Goal: Transaction & Acquisition: Obtain resource

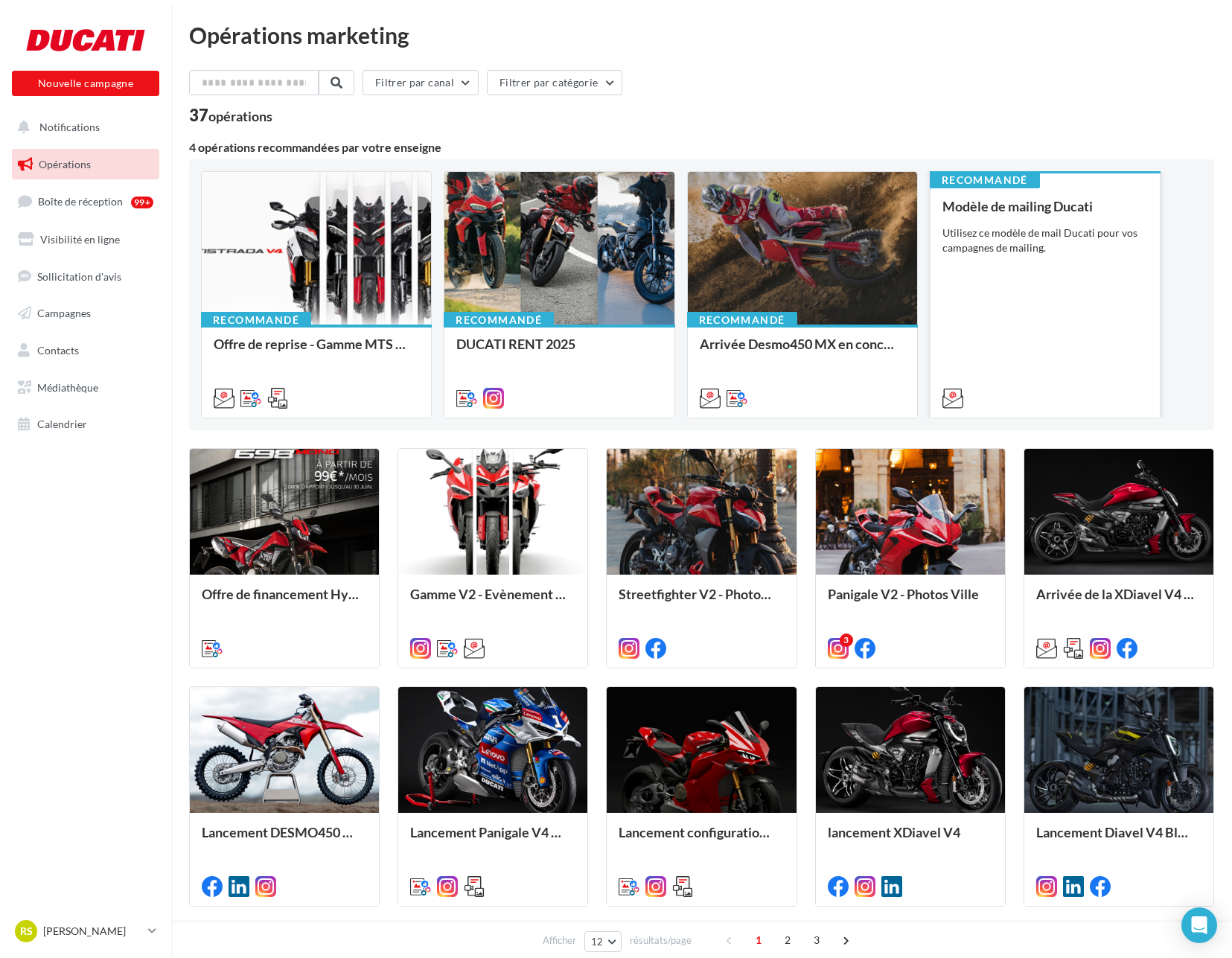
click at [1058, 233] on div "Utilisez ce modèle de mail Ducati pour vos campagnes de mailing." at bounding box center [1044, 240] width 205 height 29
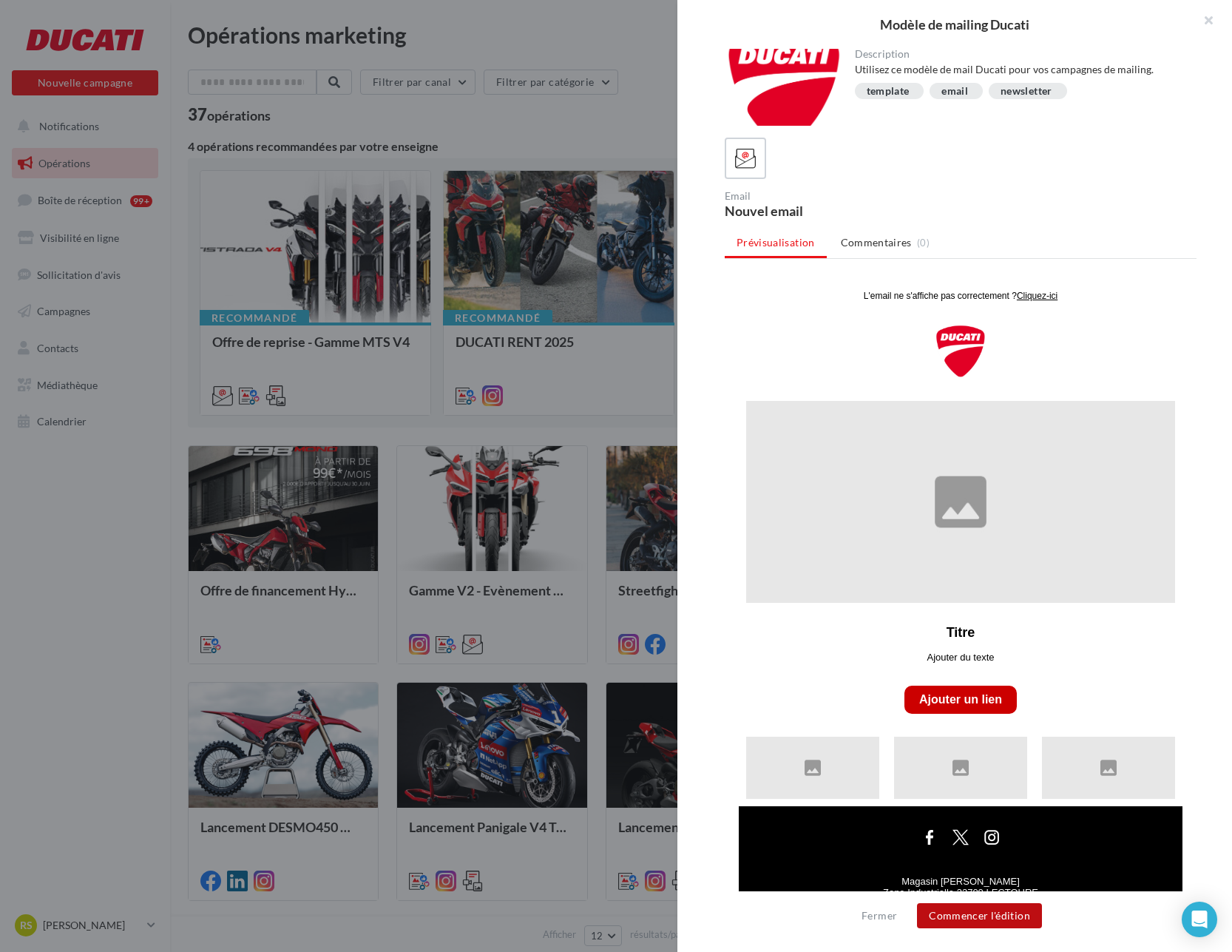
click at [997, 909] on button "Commencer l'édition" at bounding box center [979, 915] width 125 height 25
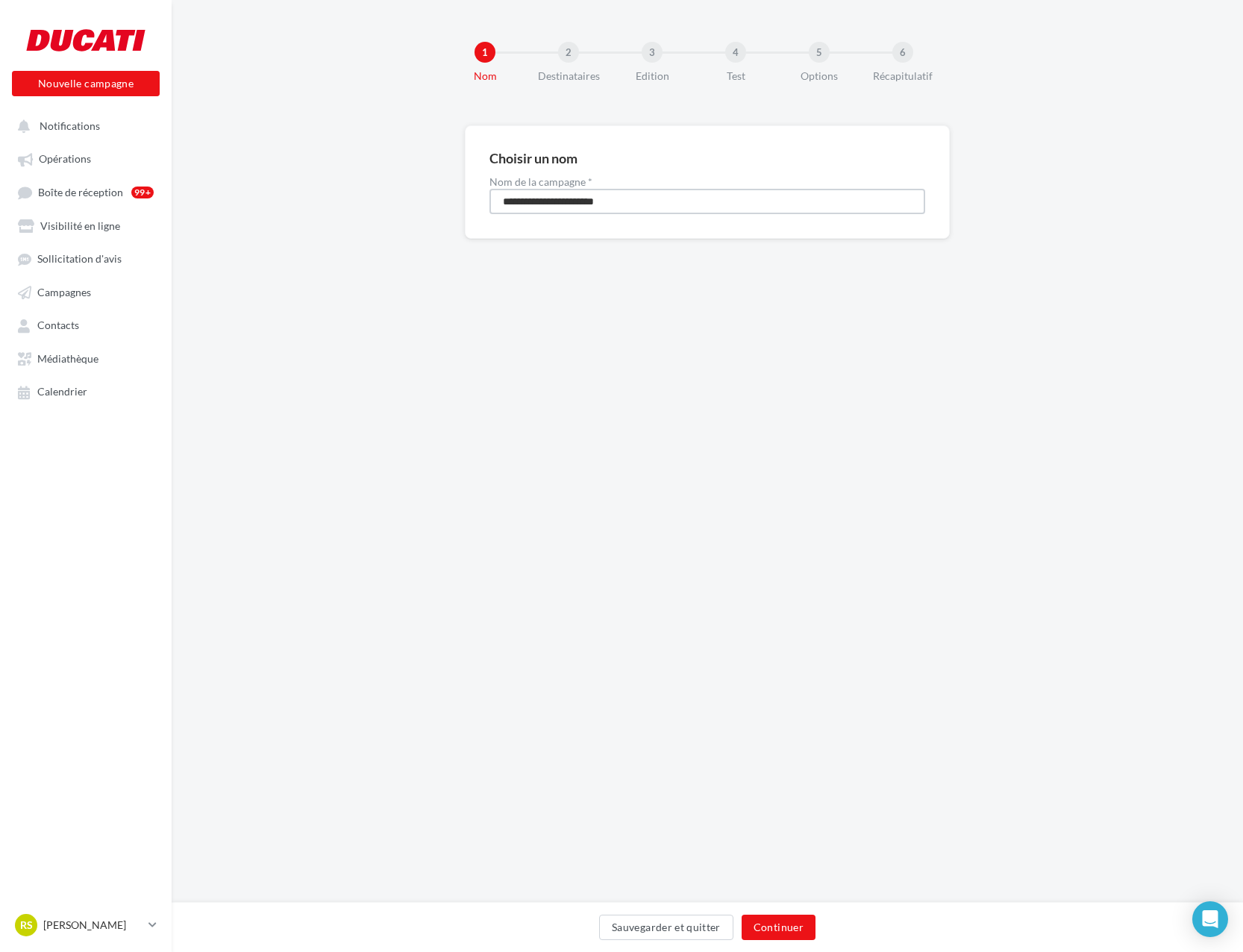
click at [570, 204] on input "**********" at bounding box center [707, 201] width 436 height 26
type input "**********"
click at [759, 931] on button "Continuer" at bounding box center [778, 927] width 74 height 26
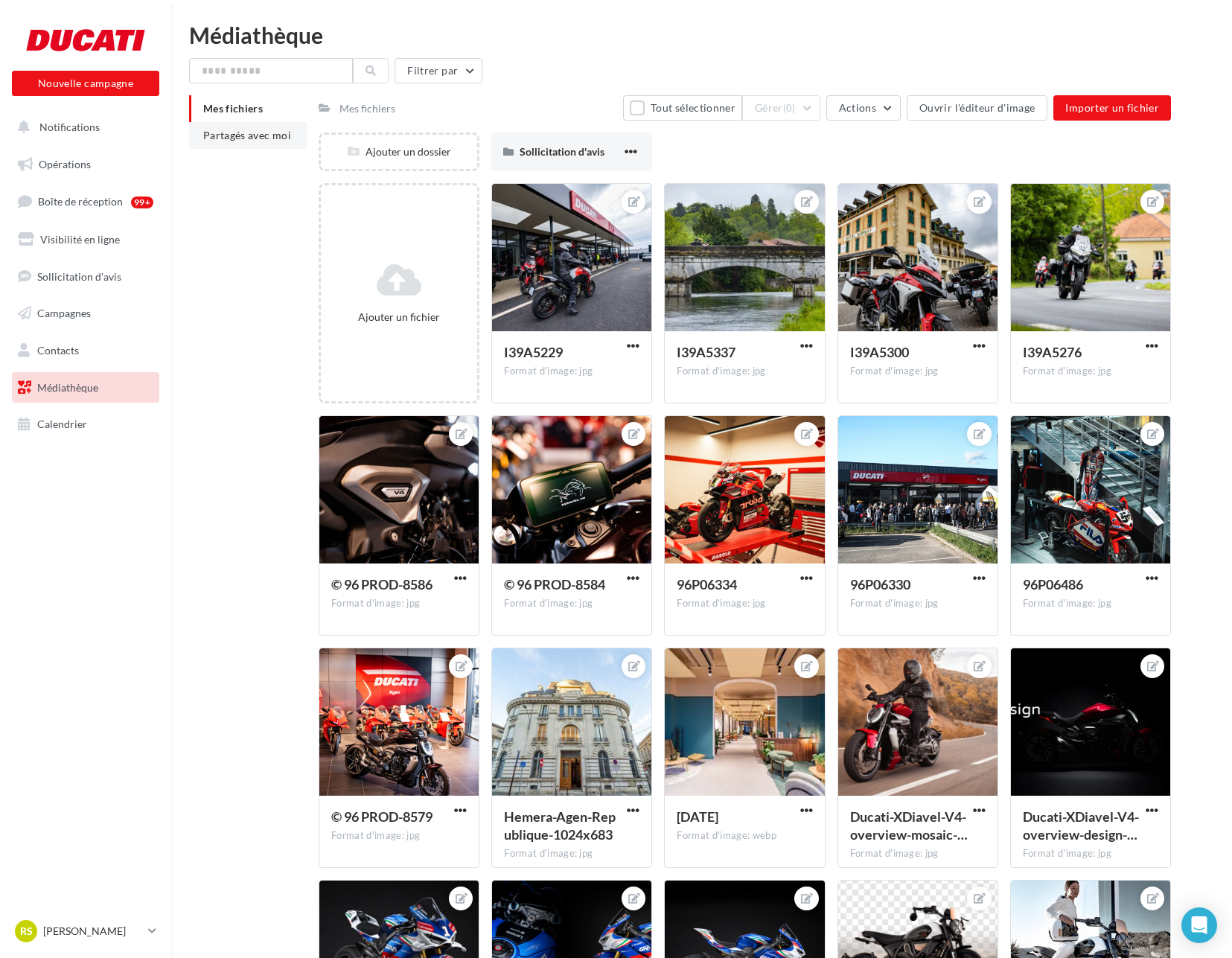
click at [254, 133] on span "Partagés avec moi" at bounding box center [247, 135] width 88 height 12
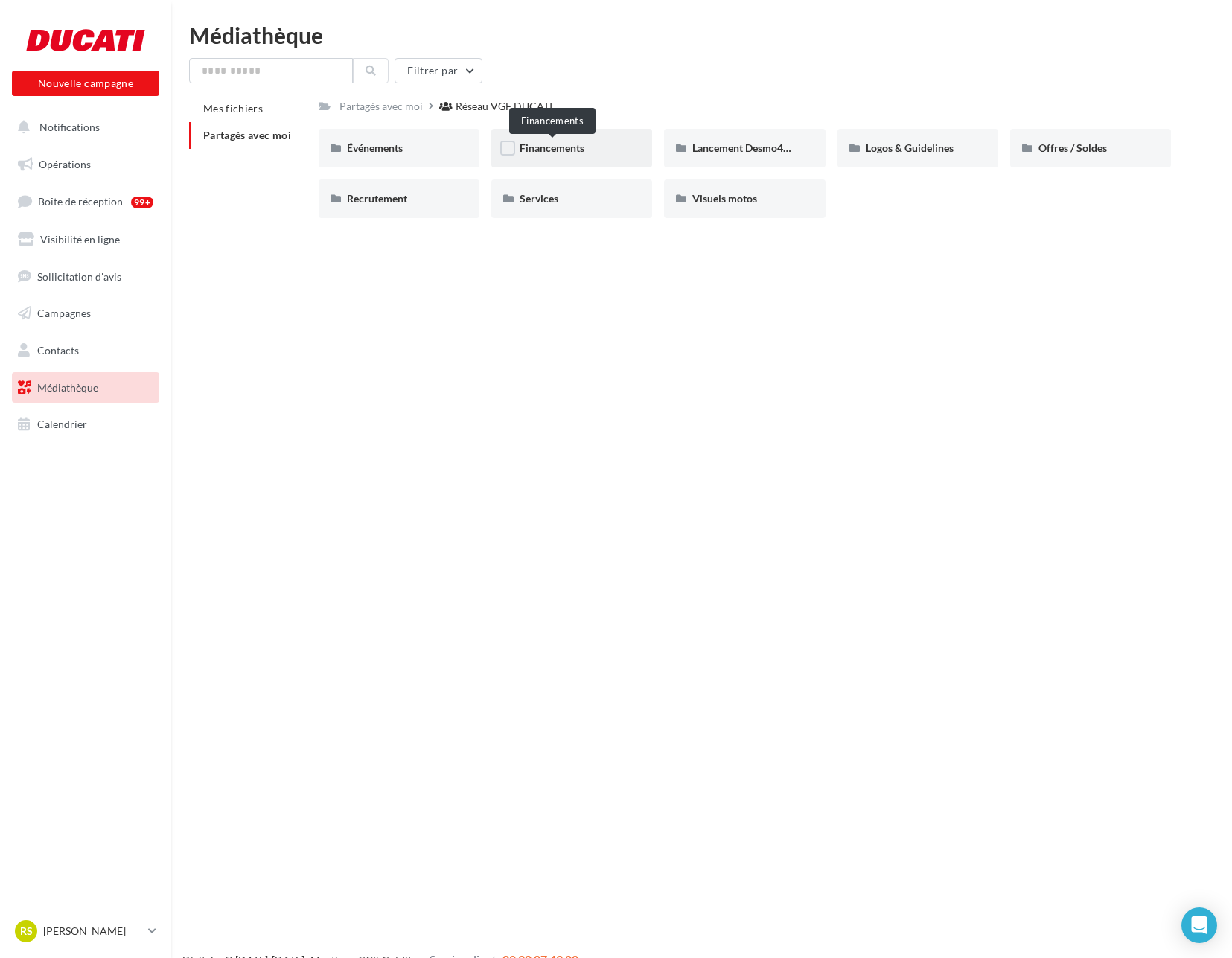
click at [561, 141] on span "Financements" at bounding box center [552, 147] width 65 height 12
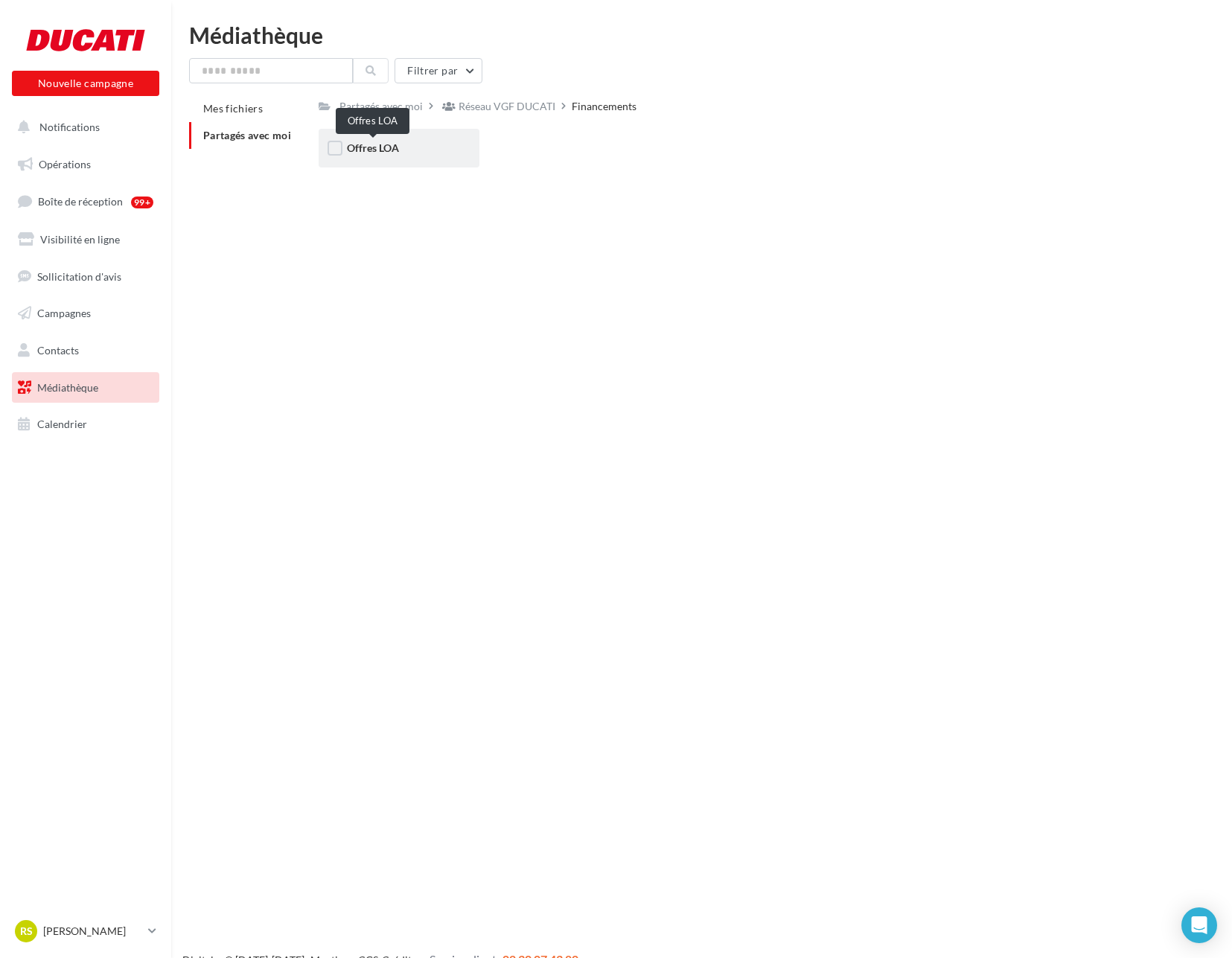
click at [363, 143] on span "Offres LOA" at bounding box center [372, 147] width 52 height 12
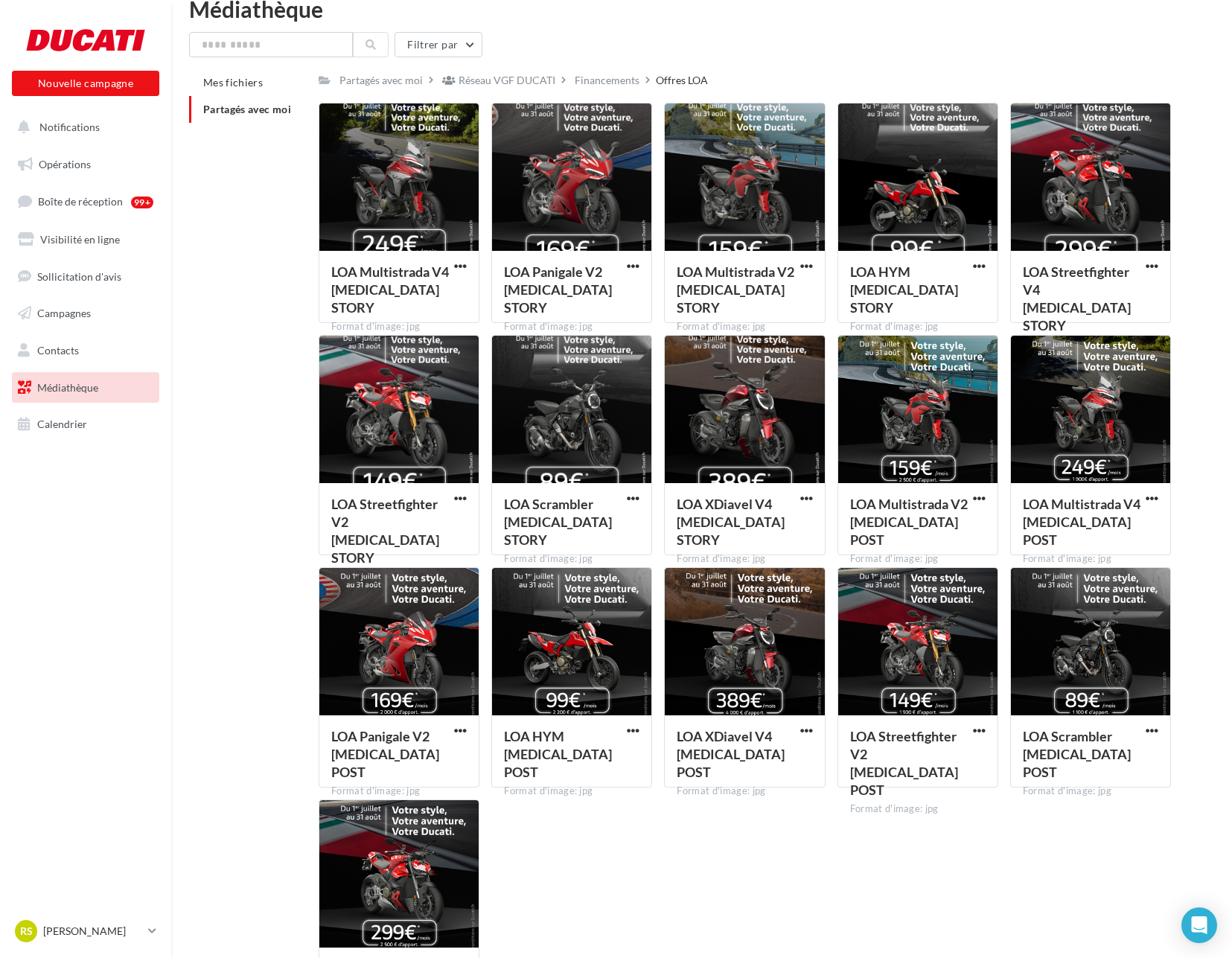
scroll to position [163, 0]
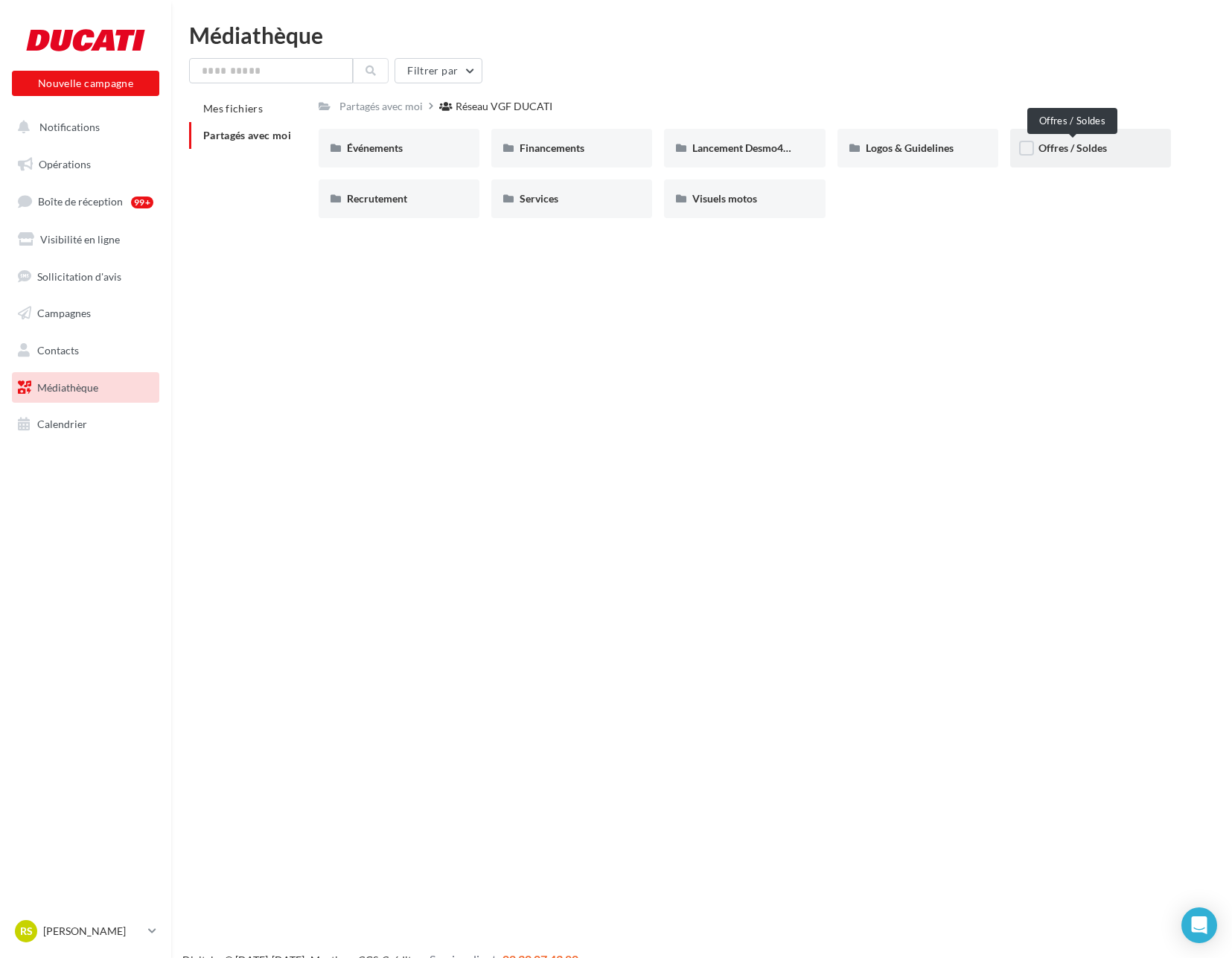
click at [1099, 143] on span "Offres / Soldes" at bounding box center [1072, 147] width 68 height 12
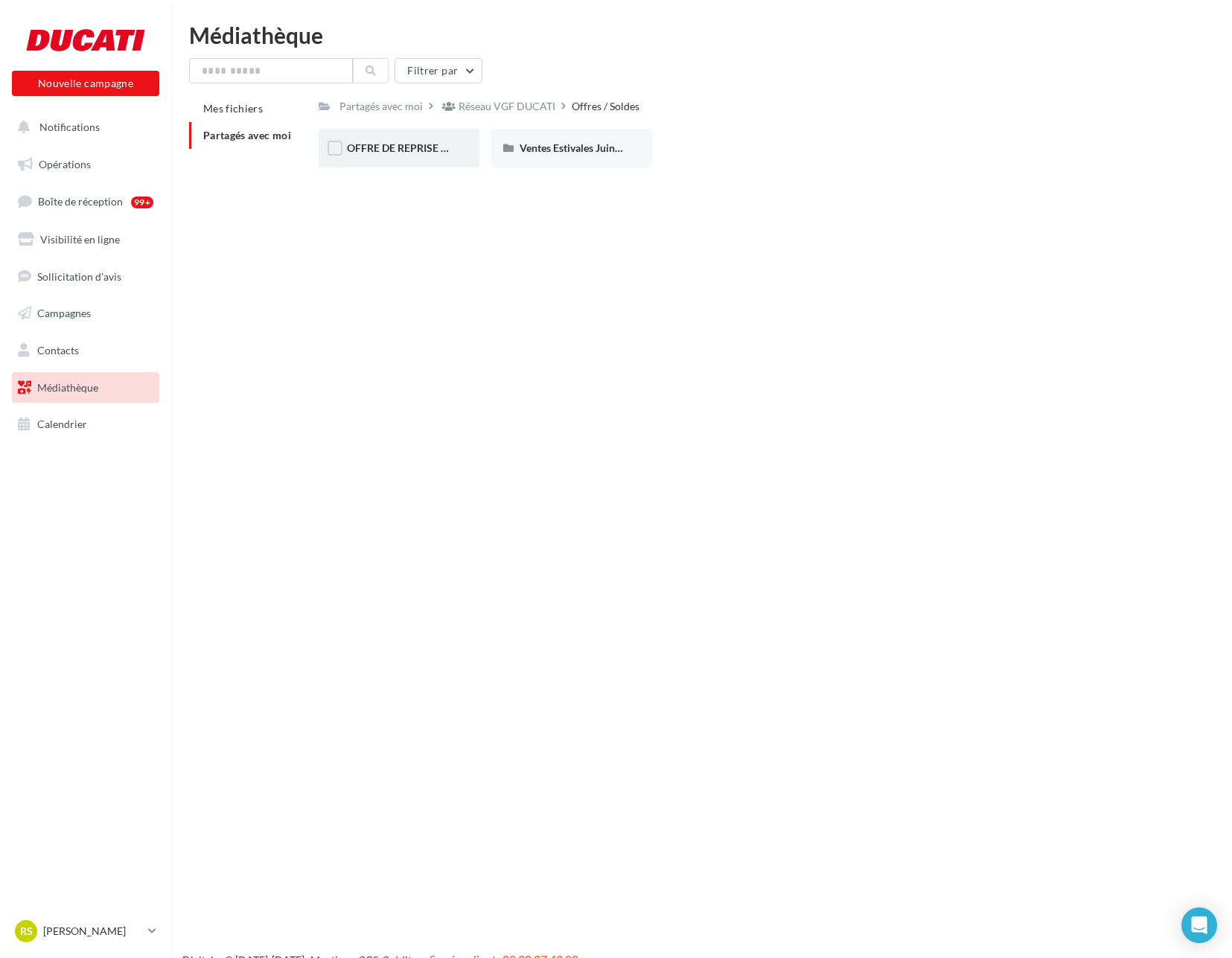
click at [381, 154] on div "OFFRE DE REPRISE MTS V4" at bounding box center [399, 147] width 104 height 15
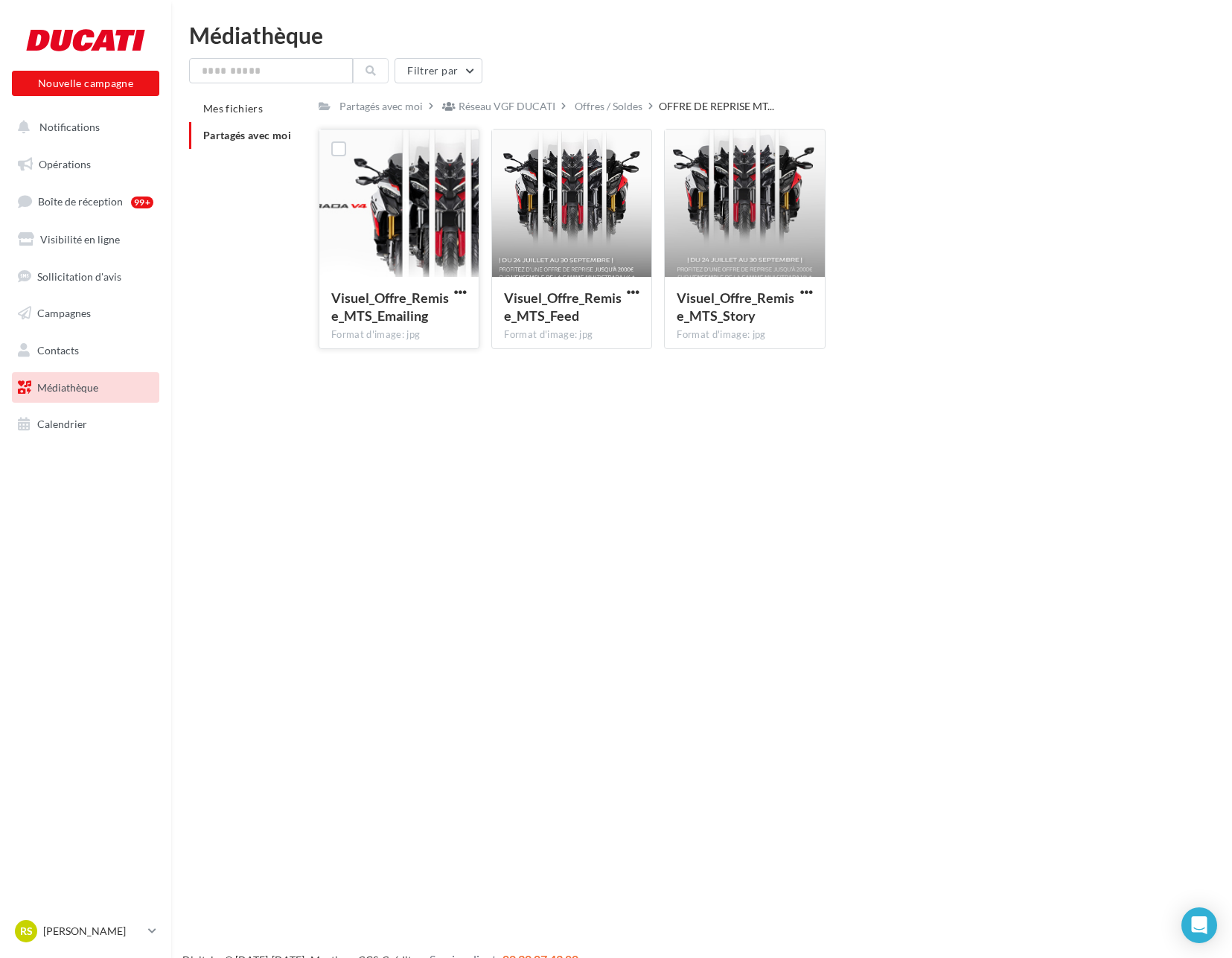
click at [427, 208] on div at bounding box center [399, 204] width 159 height 149
click at [345, 143] on label at bounding box center [338, 148] width 15 height 15
click at [514, 144] on label at bounding box center [511, 148] width 15 height 15
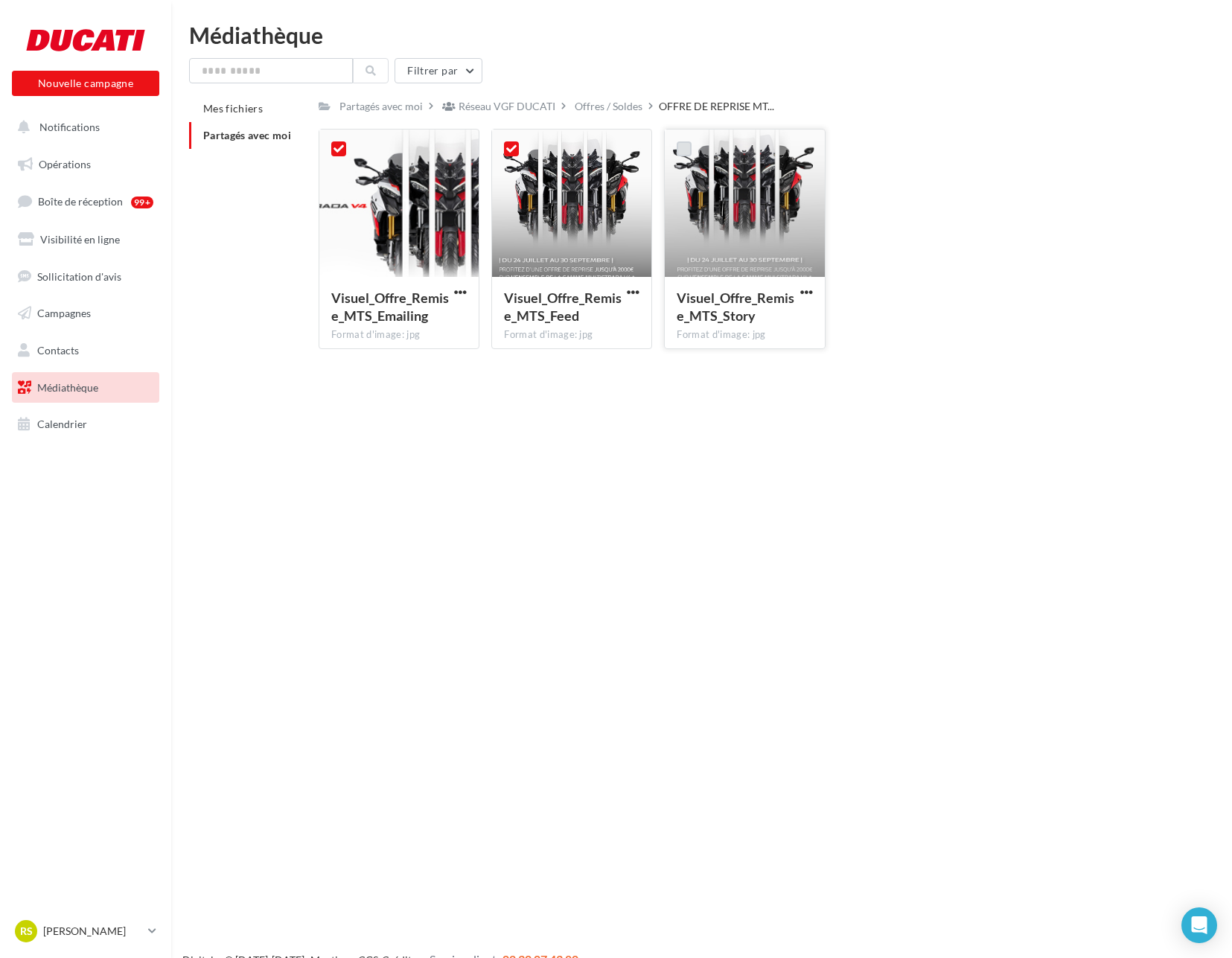
click at [677, 145] on label at bounding box center [684, 148] width 15 height 15
click at [512, 150] on icon at bounding box center [511, 148] width 10 height 10
click at [689, 146] on label at bounding box center [684, 148] width 15 height 15
click at [333, 145] on icon at bounding box center [338, 148] width 10 height 10
click at [453, 290] on button "button" at bounding box center [461, 293] width 19 height 15
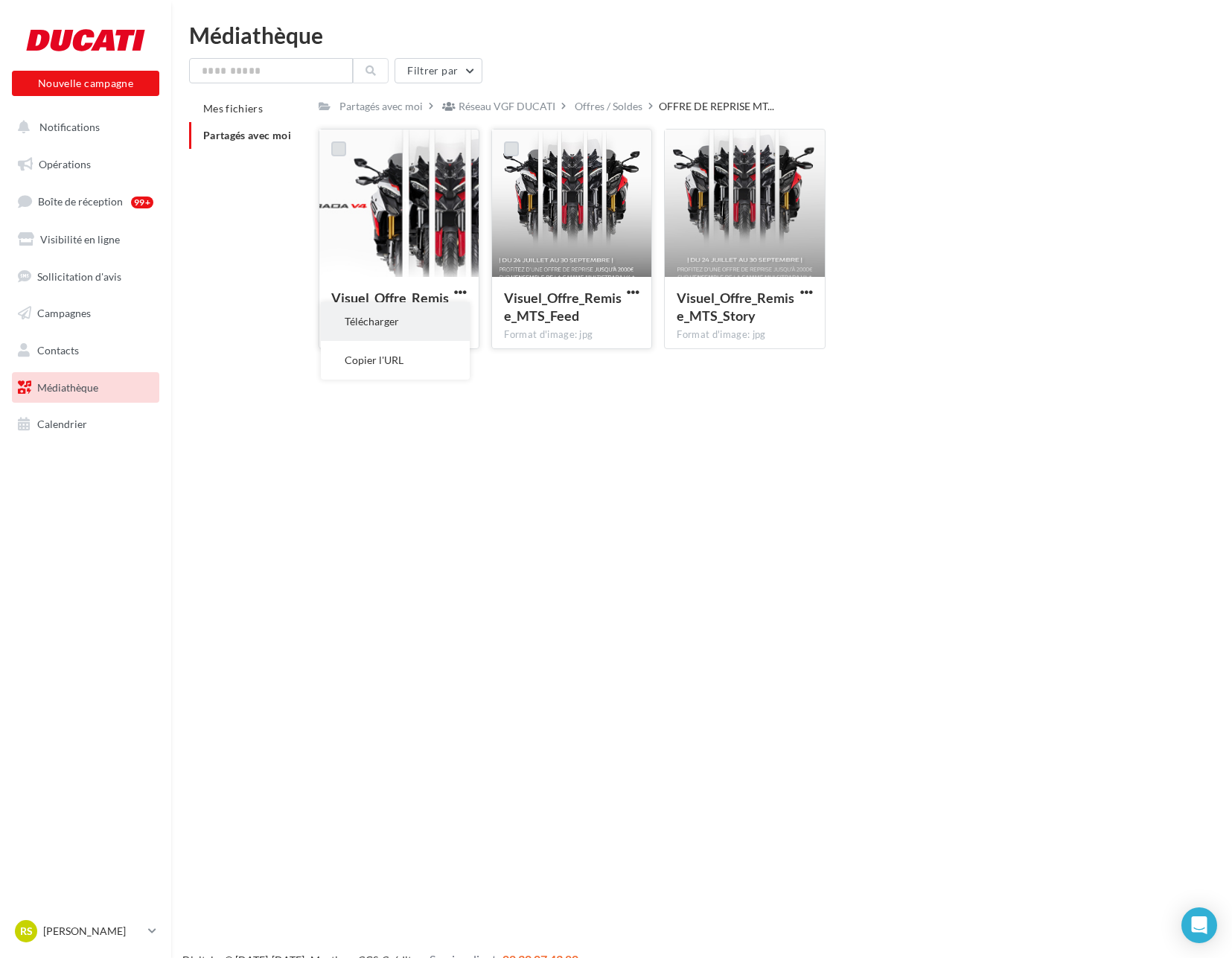
click at [414, 316] on button "Télécharger" at bounding box center [395, 322] width 149 height 39
click at [655, 287] on div "Visuel_Offre_Remise_MTS_Feed Format d'image: jpg Visuel_Offre_Remise_MTS_Feed" at bounding box center [578, 239] width 173 height 220
click at [630, 290] on span "button" at bounding box center [633, 292] width 12 height 12
click at [619, 325] on button "Télécharger" at bounding box center [568, 322] width 149 height 39
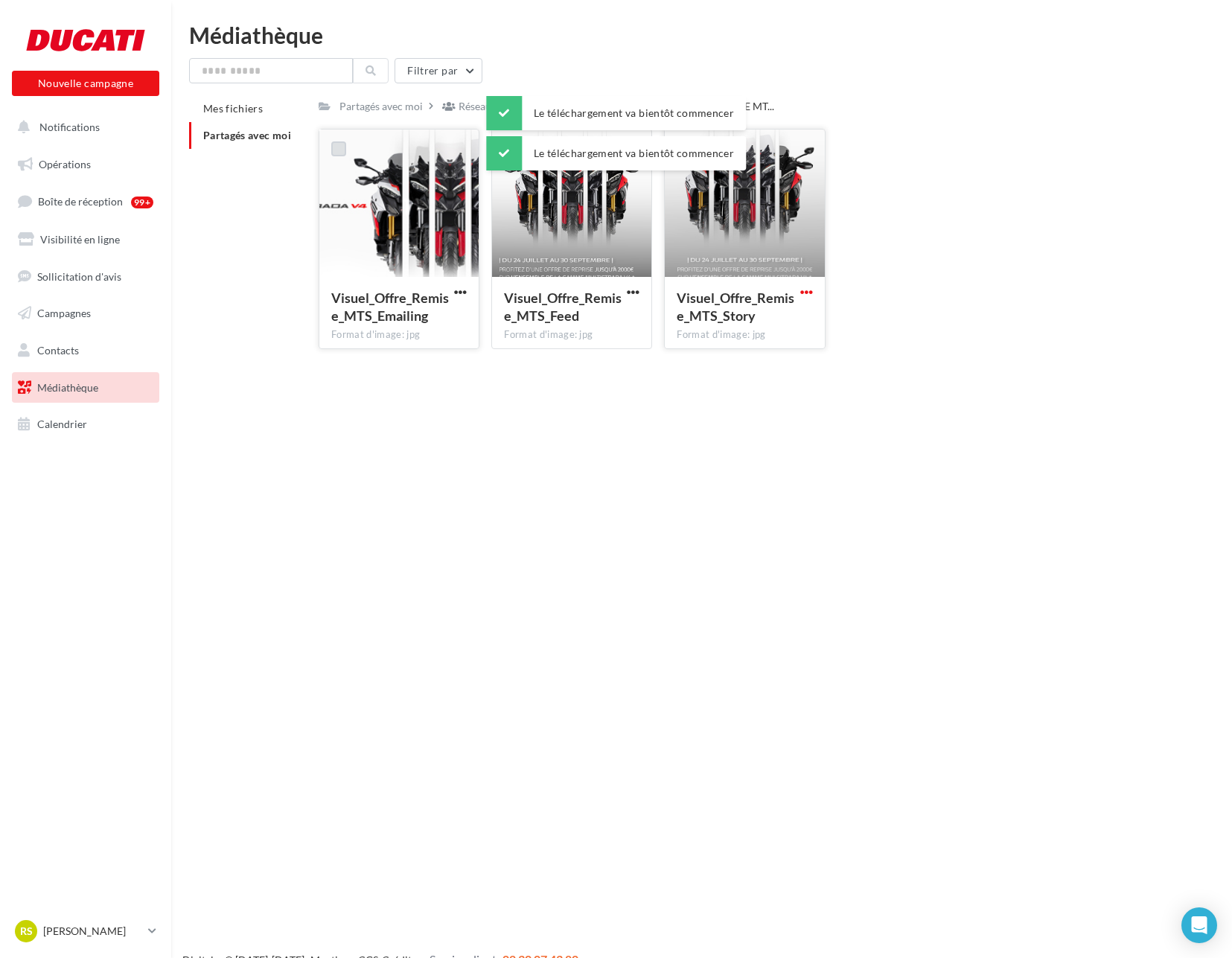
click at [809, 292] on span "button" at bounding box center [806, 292] width 12 height 12
click at [787, 325] on button "Télécharger" at bounding box center [741, 322] width 149 height 39
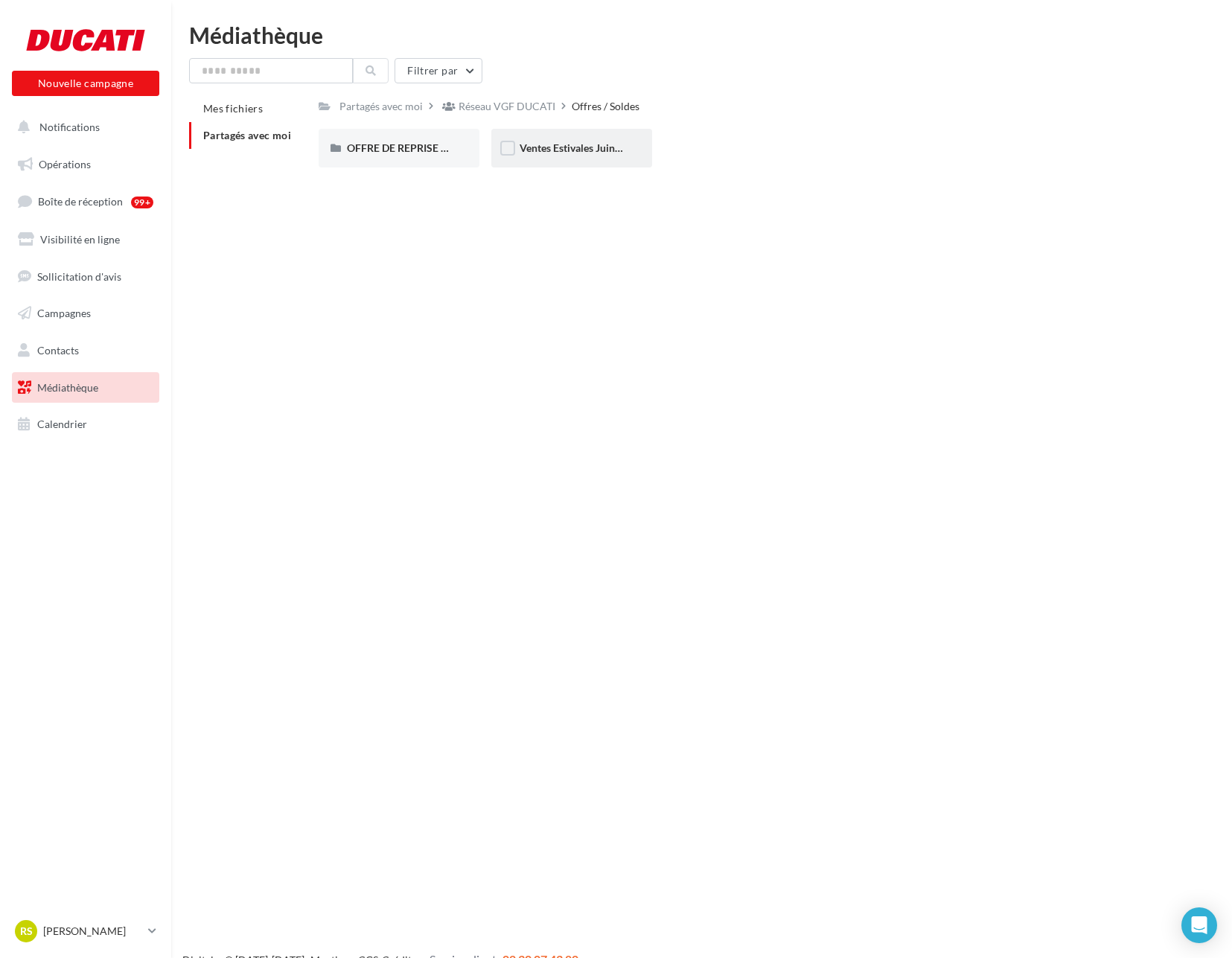
click at [564, 132] on div "Ventes Estivales Juin 2025" at bounding box center [571, 148] width 160 height 39
